Goal: Task Accomplishment & Management: Manage account settings

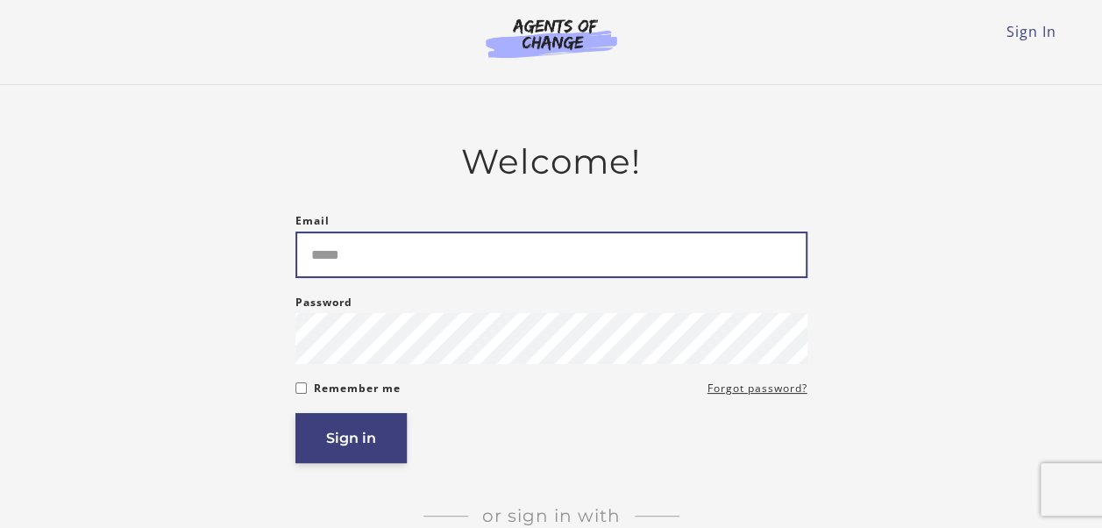
type input "**********"
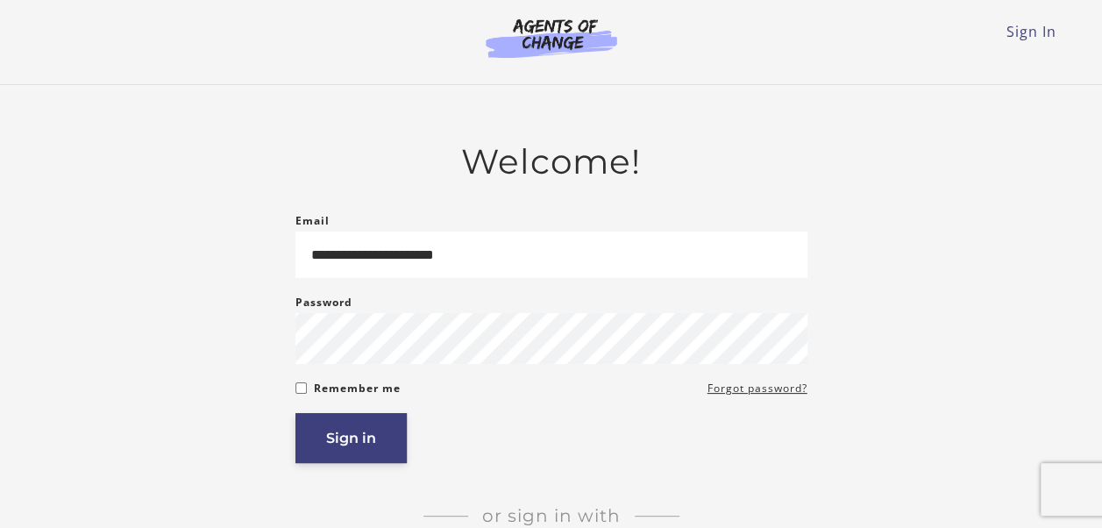
click at [369, 435] on button "Sign in" at bounding box center [350, 438] width 111 height 50
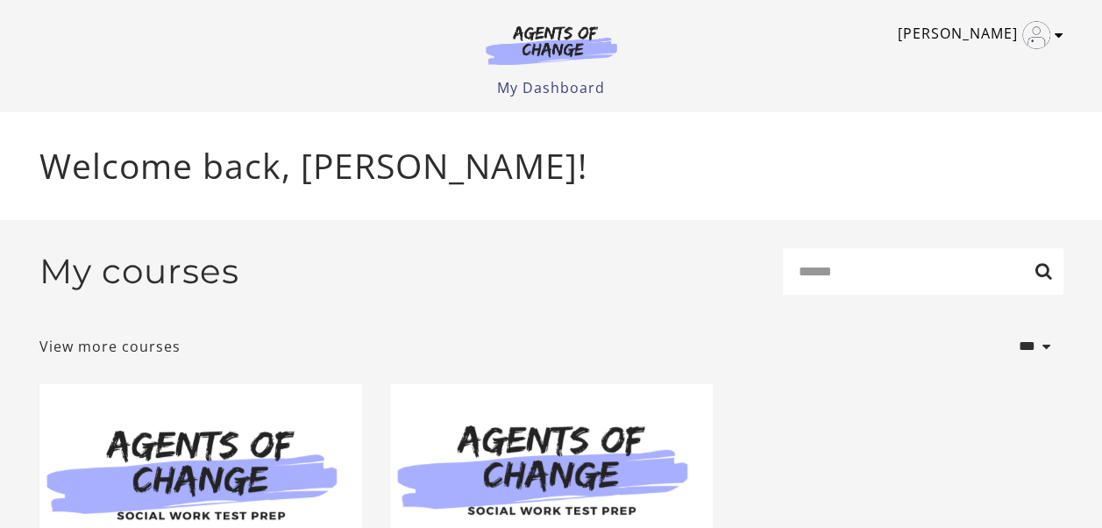
click at [1055, 33] on icon "Toggle menu" at bounding box center [1059, 35] width 9 height 14
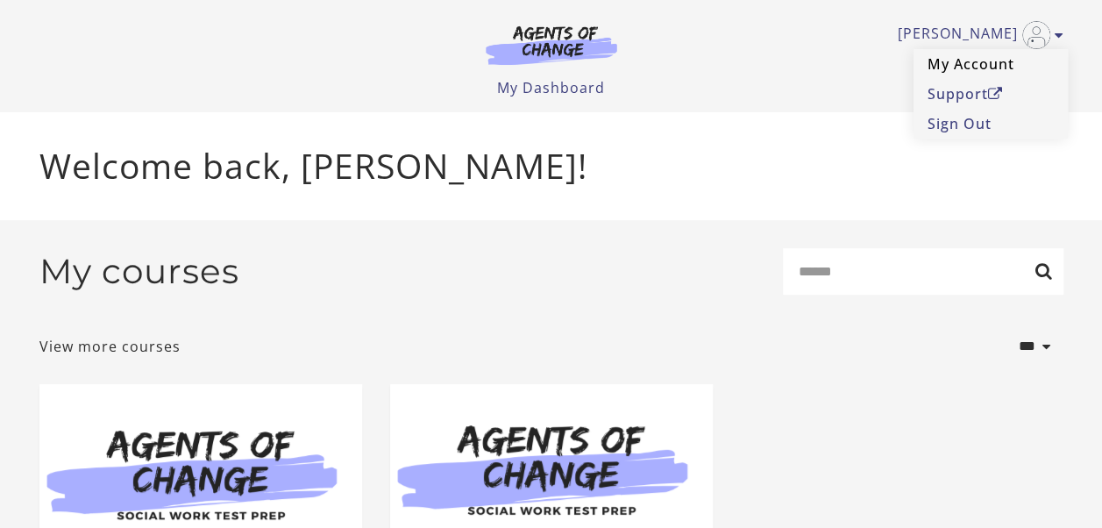
click at [990, 63] on link "My Account" at bounding box center [991, 64] width 154 height 30
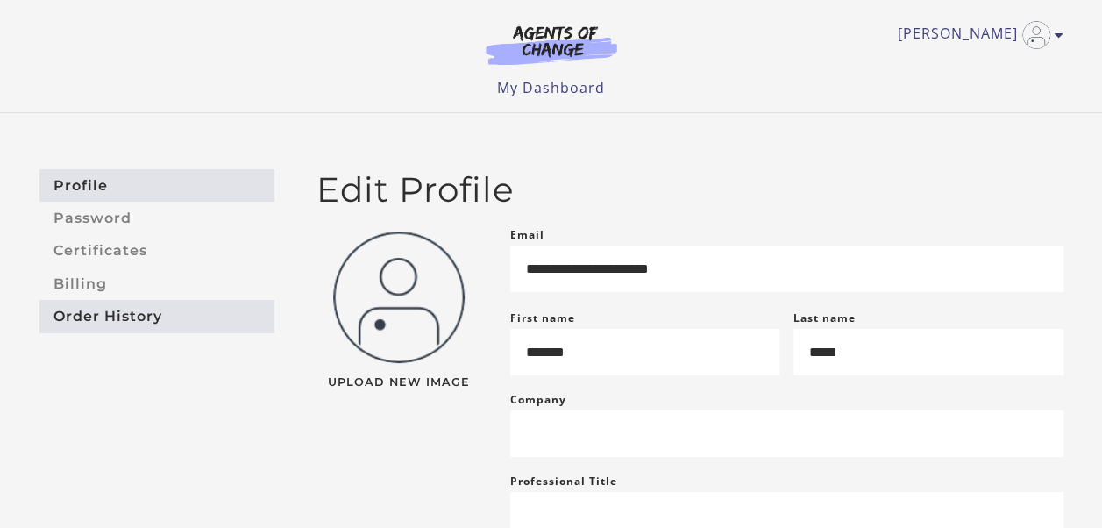
drag, startPoint x: 381, startPoint y: 423, endPoint x: 135, endPoint y: 324, distance: 264.7
click at [135, 324] on link "Order History" at bounding box center [156, 316] width 235 height 32
